Goal: Transaction & Acquisition: Purchase product/service

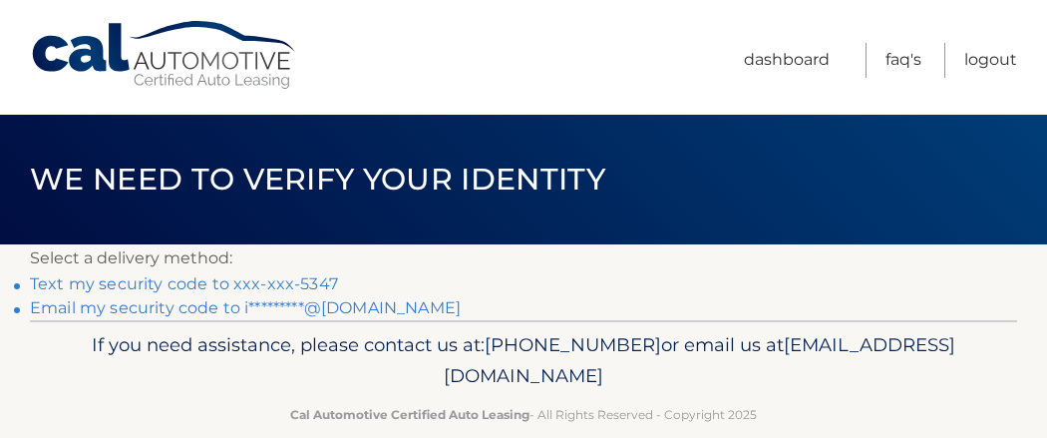
click at [337, 293] on link "Text my security code to xxx-xxx-5347" at bounding box center [184, 283] width 308 height 19
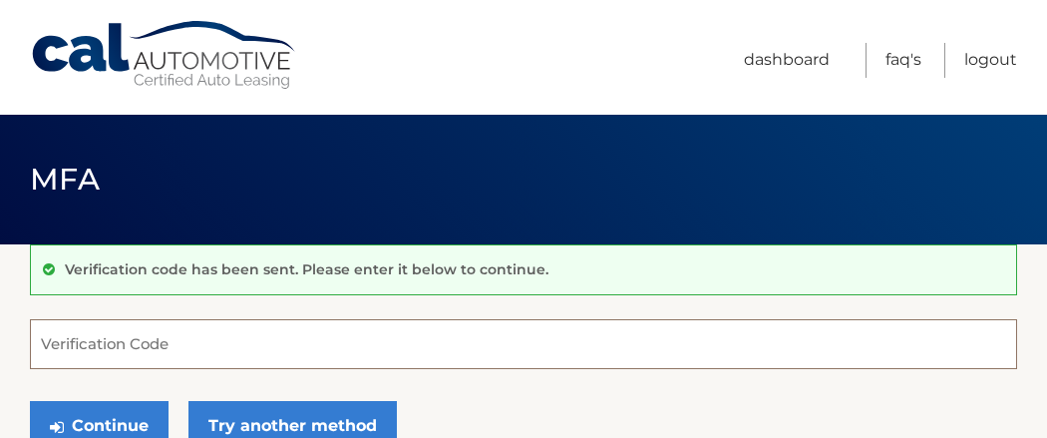
click at [490, 355] on input "Verification Code" at bounding box center [523, 344] width 987 height 50
type input "299092"
click at [765, 412] on div "Continue Try another method" at bounding box center [523, 427] width 987 height 68
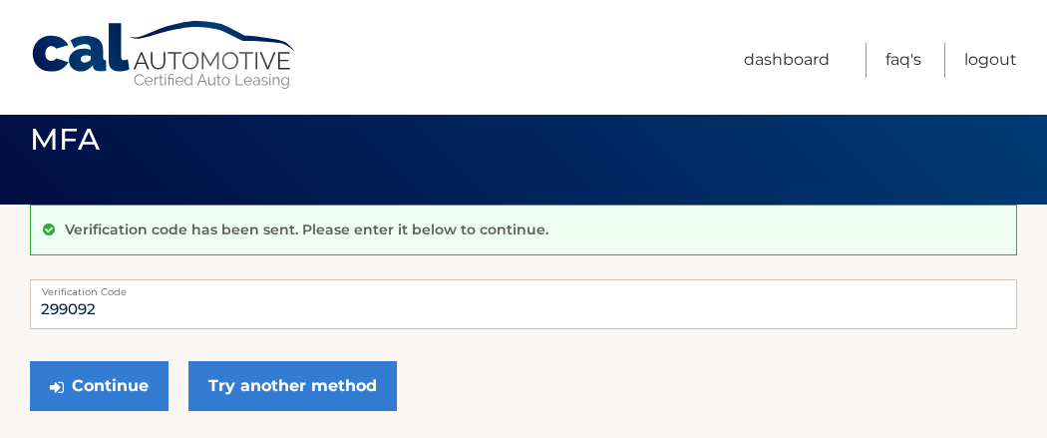
scroll to position [80, 0]
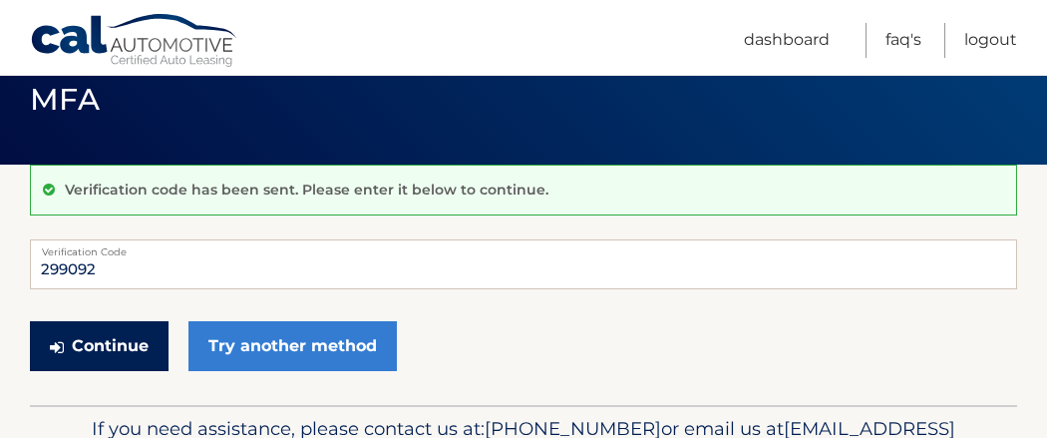
click at [96, 361] on button "Continue" at bounding box center [99, 346] width 139 height 50
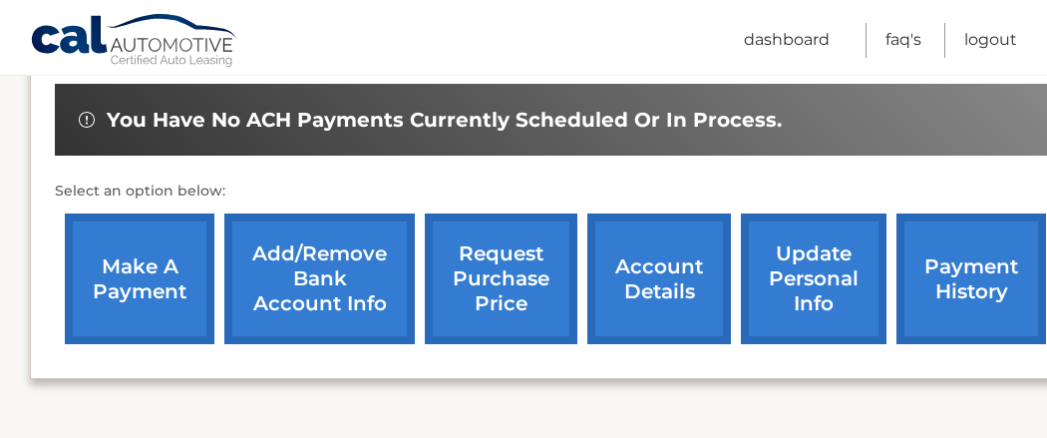
scroll to position [638, 0]
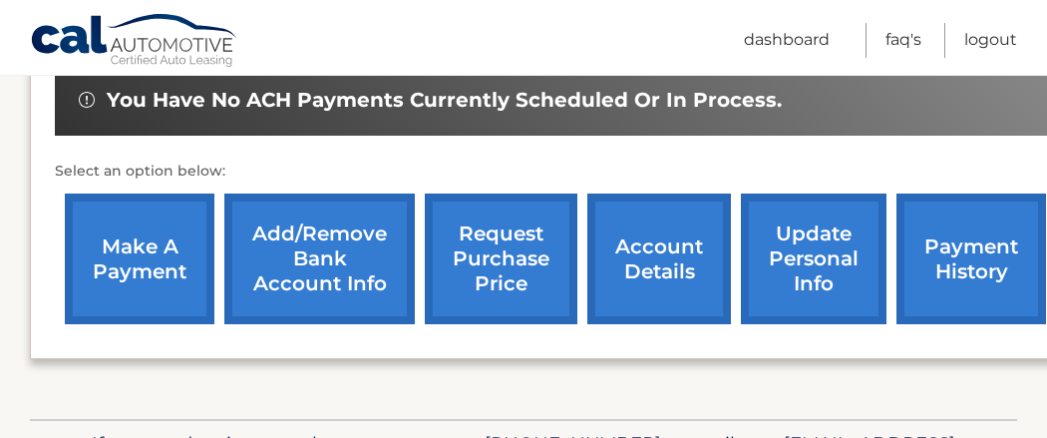
click at [156, 261] on link "make a payment" at bounding box center [140, 258] width 150 height 131
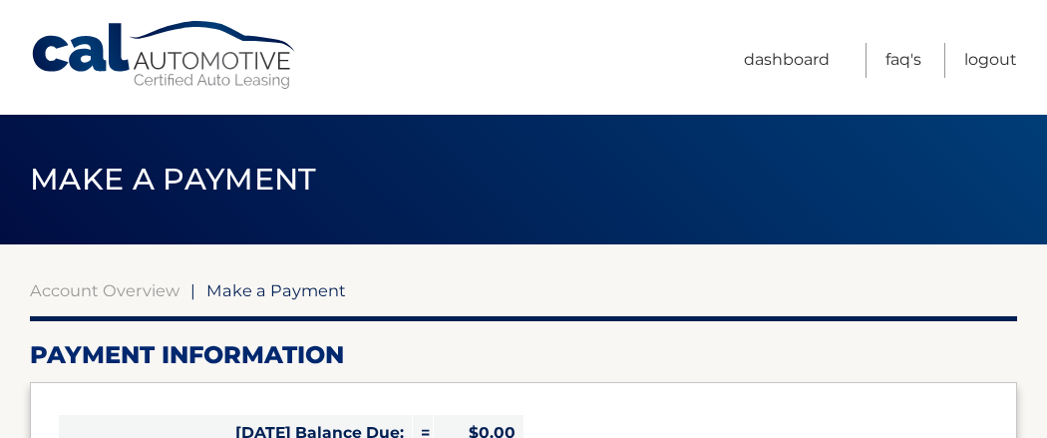
select select "MTQyY2YyYjMtYmFlMC00ZGMwLWJjNDItMGI2YTdkNjBkYzli"
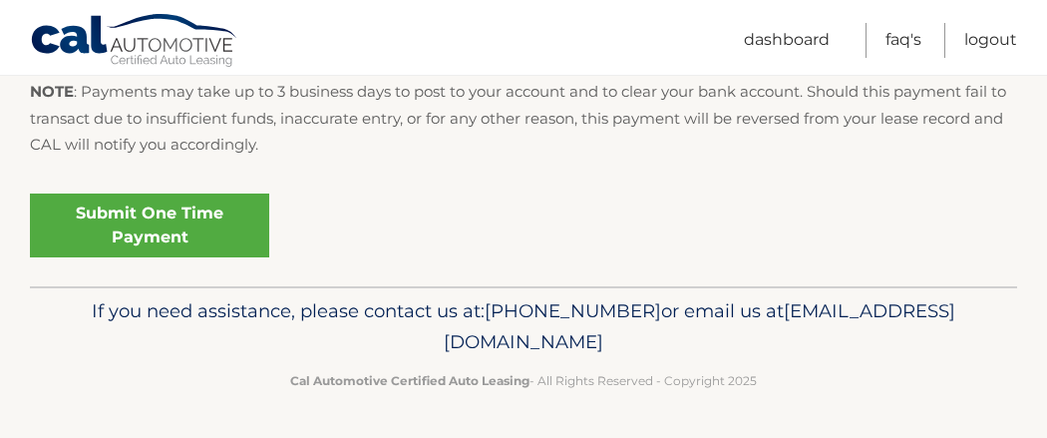
scroll to position [1020, 0]
click at [130, 257] on link "Submit One Time Payment" at bounding box center [149, 225] width 239 height 64
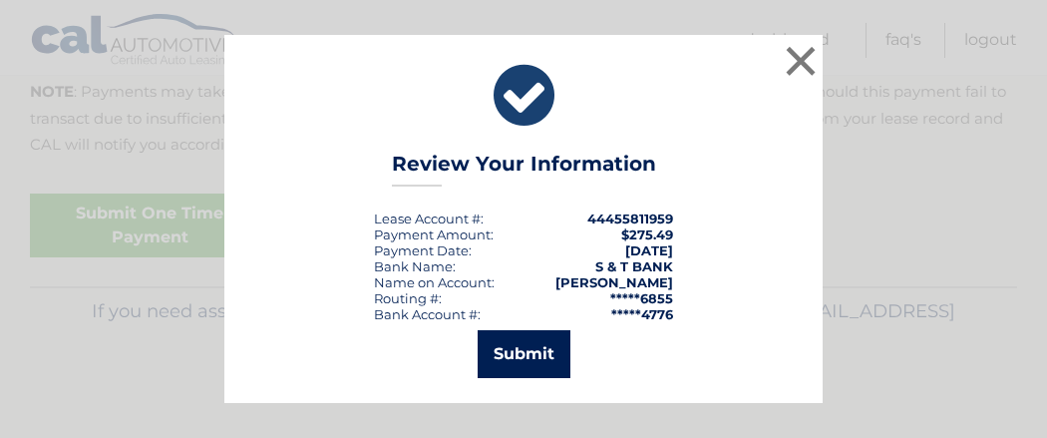
click at [494, 373] on button "Submit" at bounding box center [524, 354] width 93 height 48
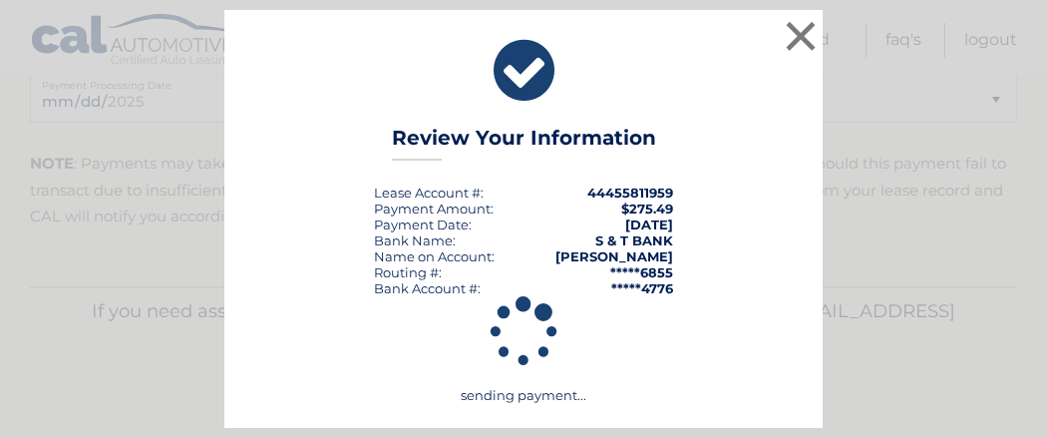
scroll to position [1017, 0]
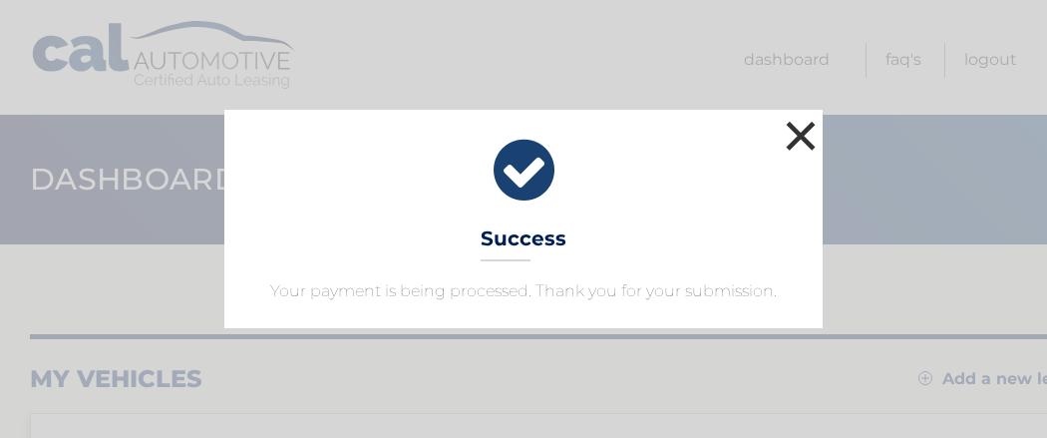
click at [801, 116] on button "×" at bounding box center [801, 136] width 40 height 40
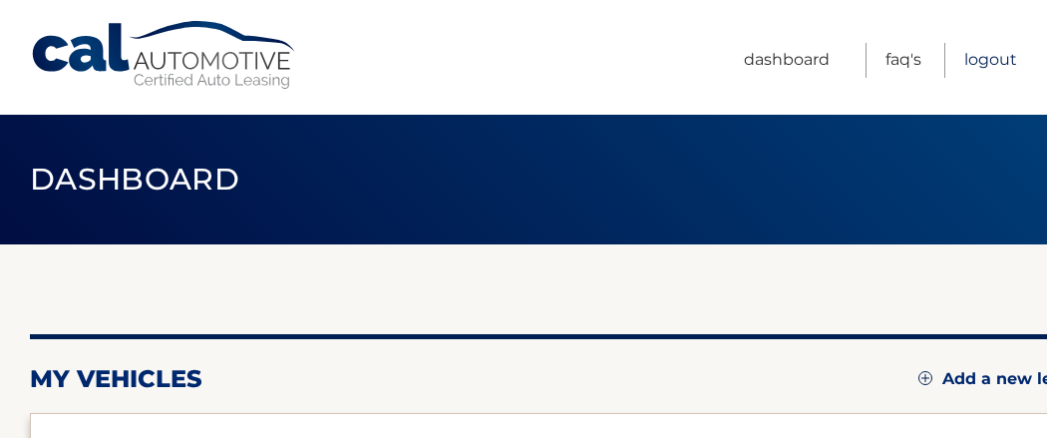
click at [984, 61] on link "Logout" at bounding box center [990, 60] width 53 height 35
